Goal: Task Accomplishment & Management: Manage account settings

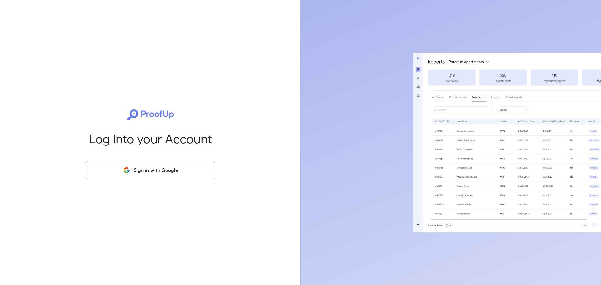
click at [179, 166] on button "Sign in with Google" at bounding box center [150, 170] width 130 height 18
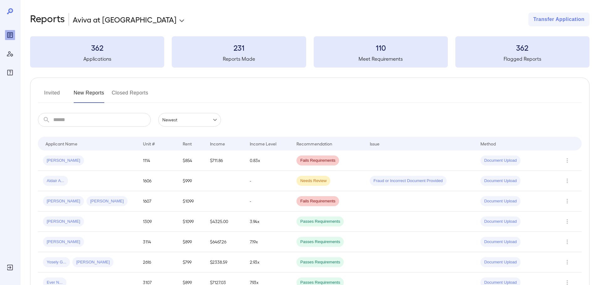
click at [49, 93] on button "Invited" at bounding box center [52, 95] width 28 height 15
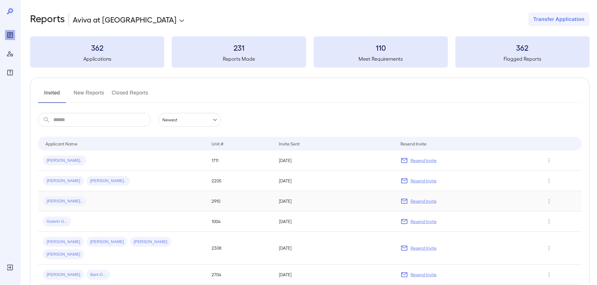
click at [66, 201] on span "[PERSON_NAME].." at bounding box center [64, 202] width 43 height 6
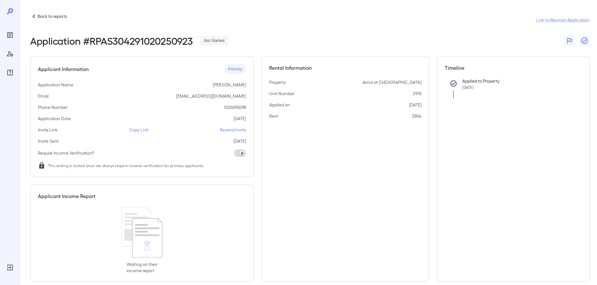
click at [146, 131] on p "Copy Link" at bounding box center [138, 130] width 19 height 6
